Goal: Task Accomplishment & Management: Use online tool/utility

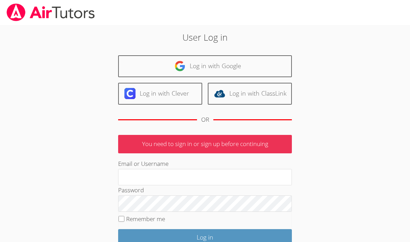
scroll to position [139, 0]
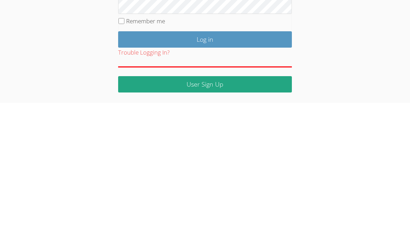
click at [382, 45] on body "User Log in Log in with Google Log in with Clever Log in with ClassLink OR You …" at bounding box center [205, 62] width 410 height 242
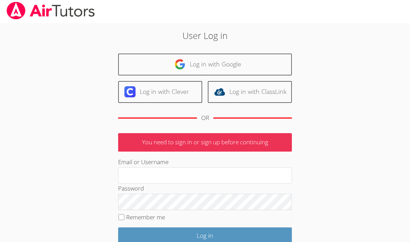
scroll to position [57, 0]
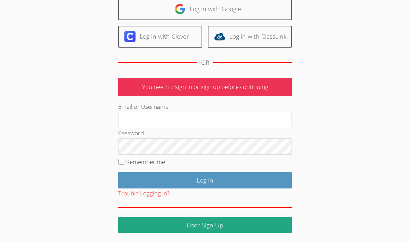
click at [222, 175] on input "Log in" at bounding box center [205, 180] width 174 height 16
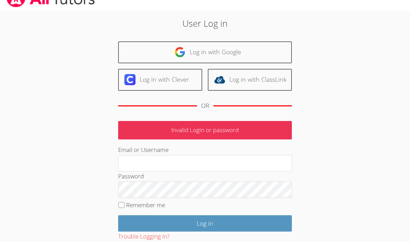
scroll to position [57, 0]
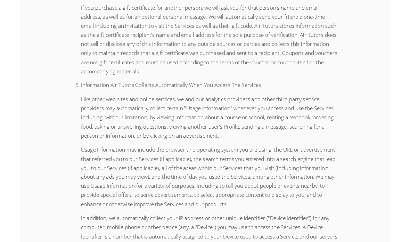
scroll to position [2036, 0]
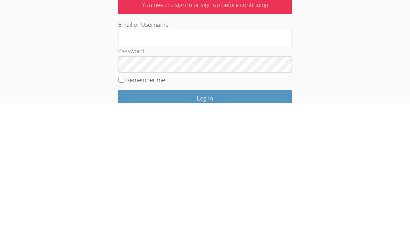
scroll to position [57, 0]
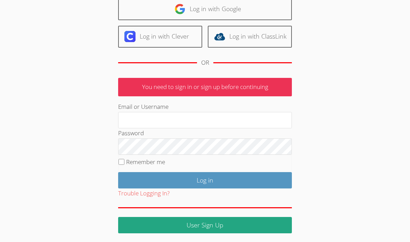
type input "[EMAIL_ADDRESS][DOMAIN_NAME]"
click at [205, 179] on input "Log in" at bounding box center [205, 180] width 174 height 16
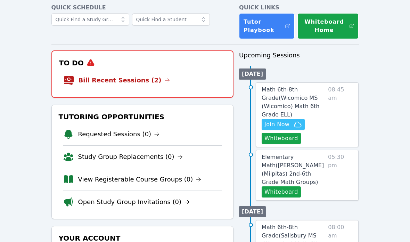
scroll to position [35, 0]
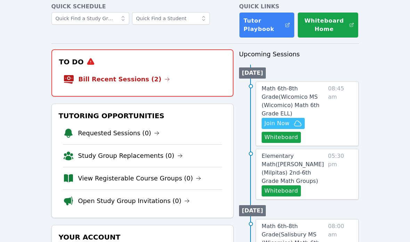
click at [285, 137] on button "Whiteboard" at bounding box center [281, 137] width 39 height 11
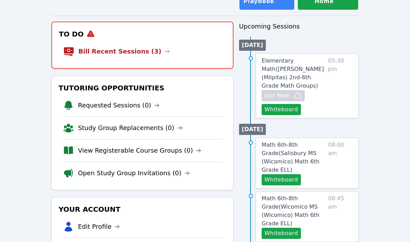
click at [220, 223] on li "Edit Profile" at bounding box center [143, 227] width 160 height 22
